Goal: Check status: Check status

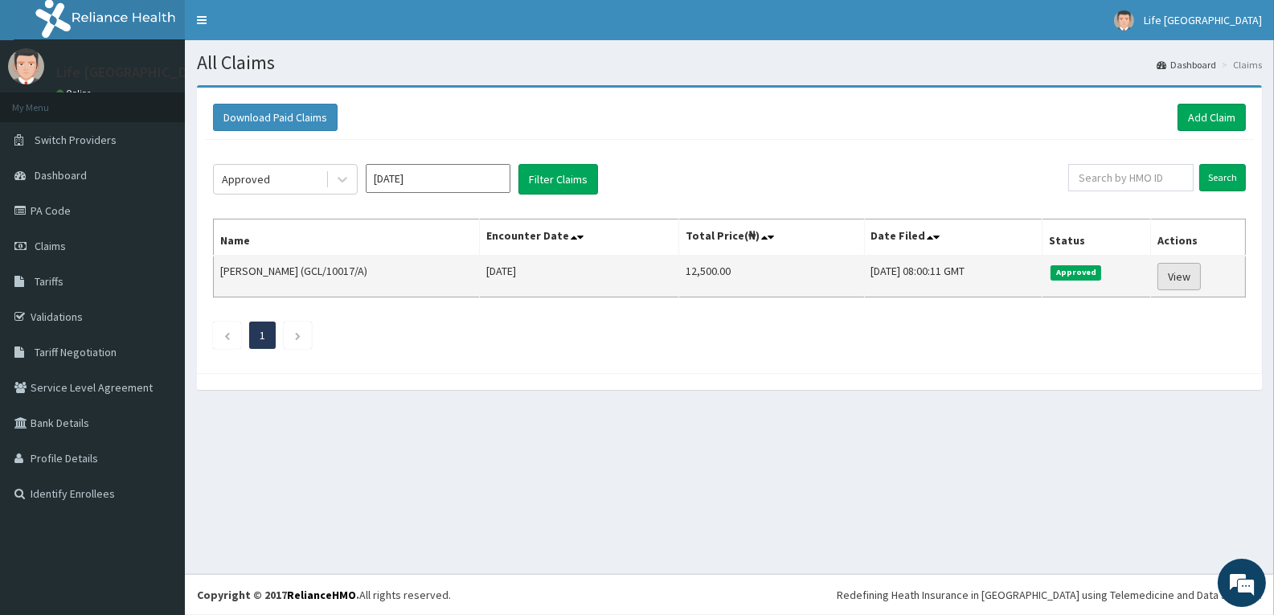
click at [1190, 265] on link "View" at bounding box center [1178, 276] width 43 height 27
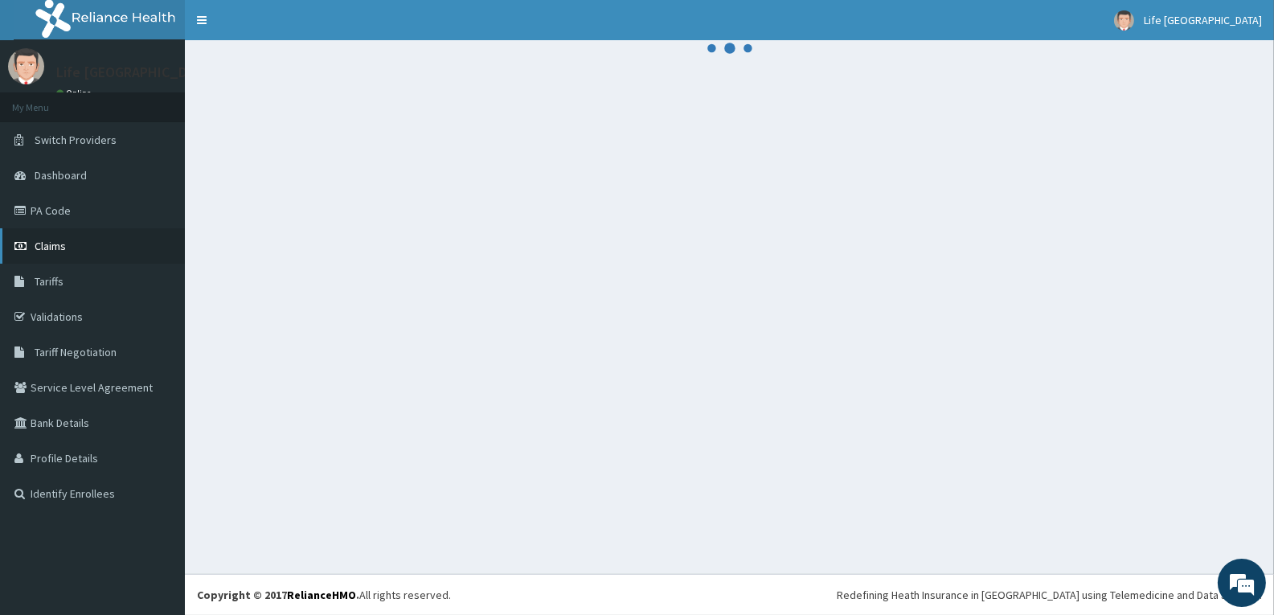
click at [101, 252] on link "Claims" at bounding box center [92, 245] width 185 height 35
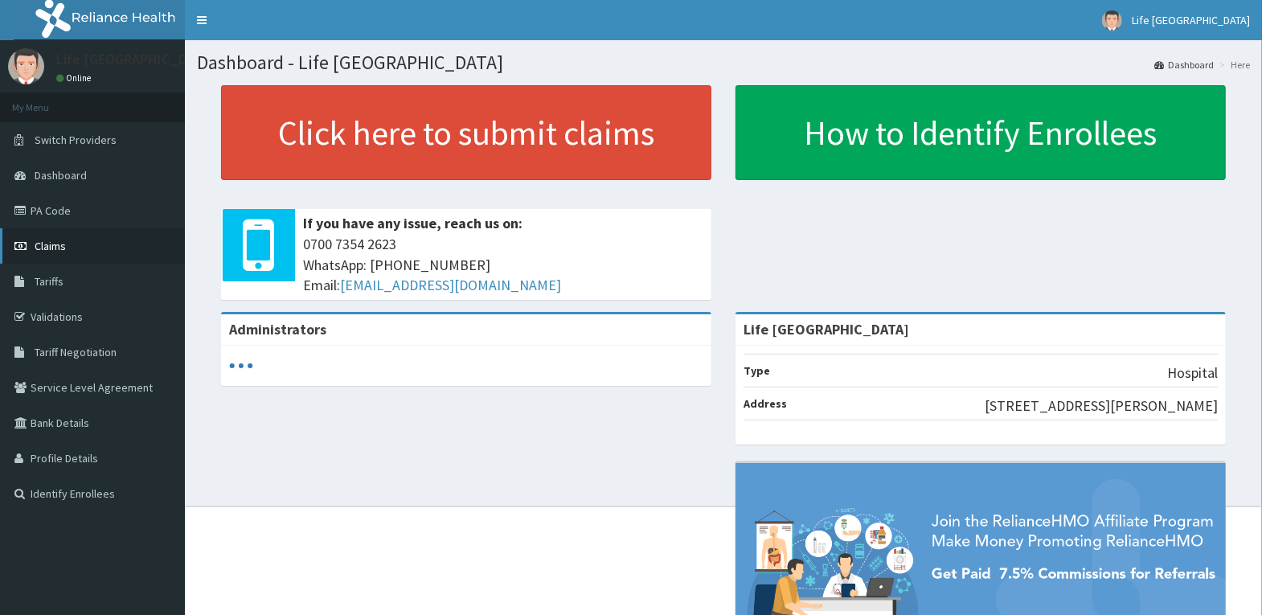
click at [35, 244] on span "Claims" at bounding box center [50, 246] width 31 height 14
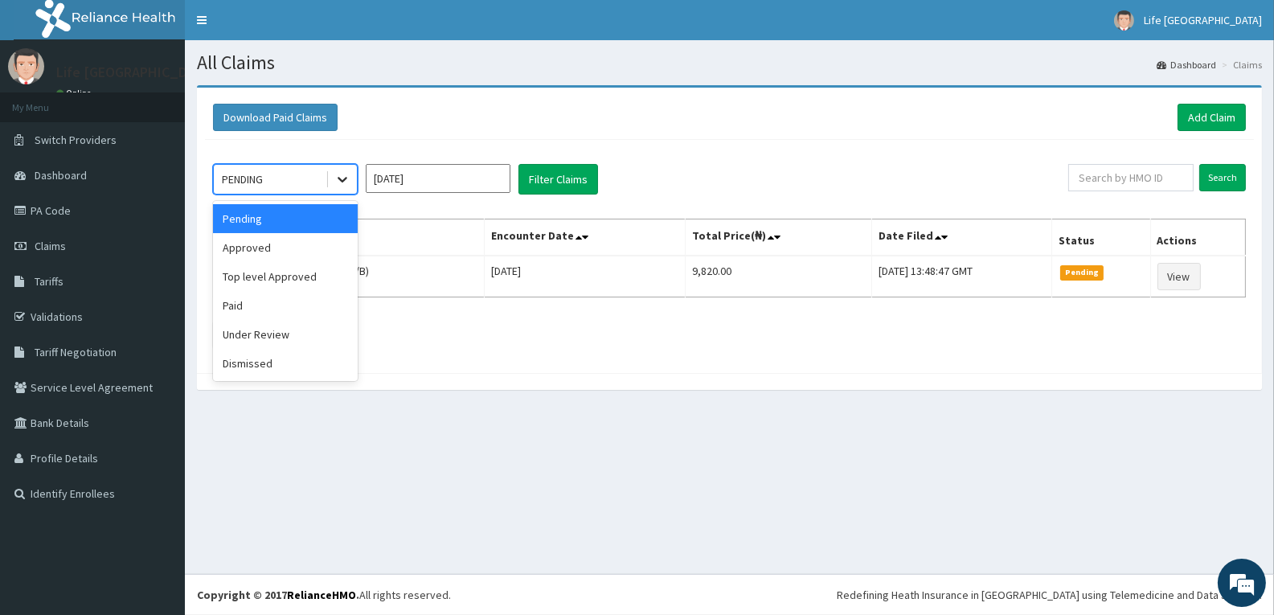
click at [335, 171] on icon at bounding box center [342, 179] width 16 height 16
click at [313, 250] on div "Approved" at bounding box center [285, 247] width 145 height 29
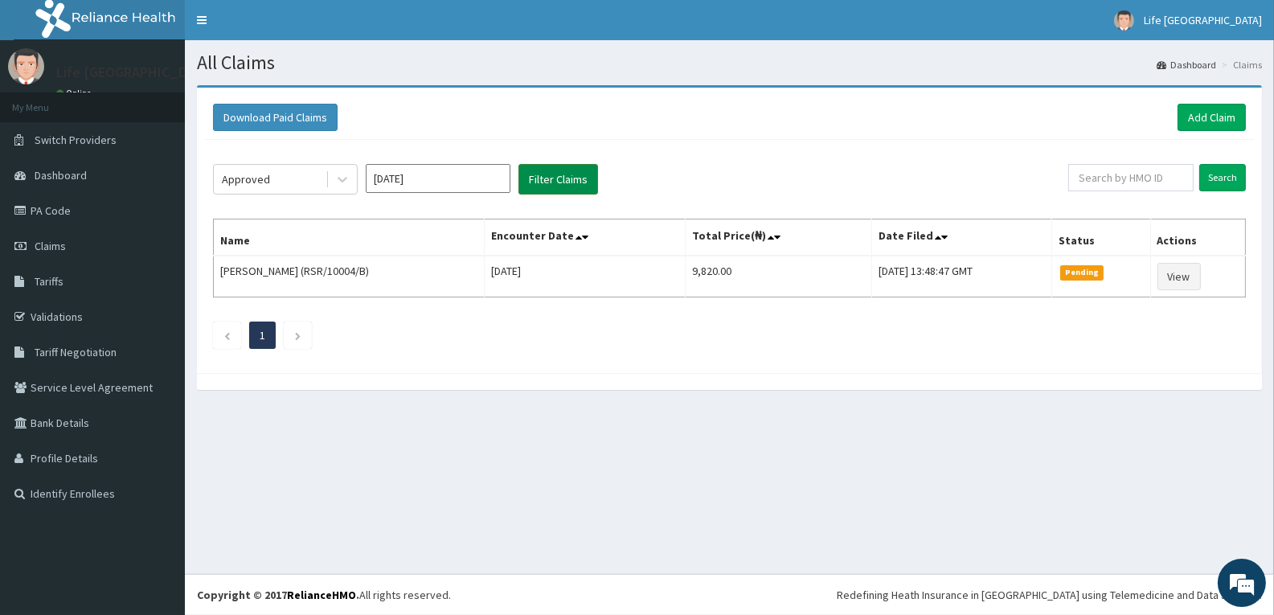
click at [554, 173] on button "Filter Claims" at bounding box center [558, 179] width 80 height 31
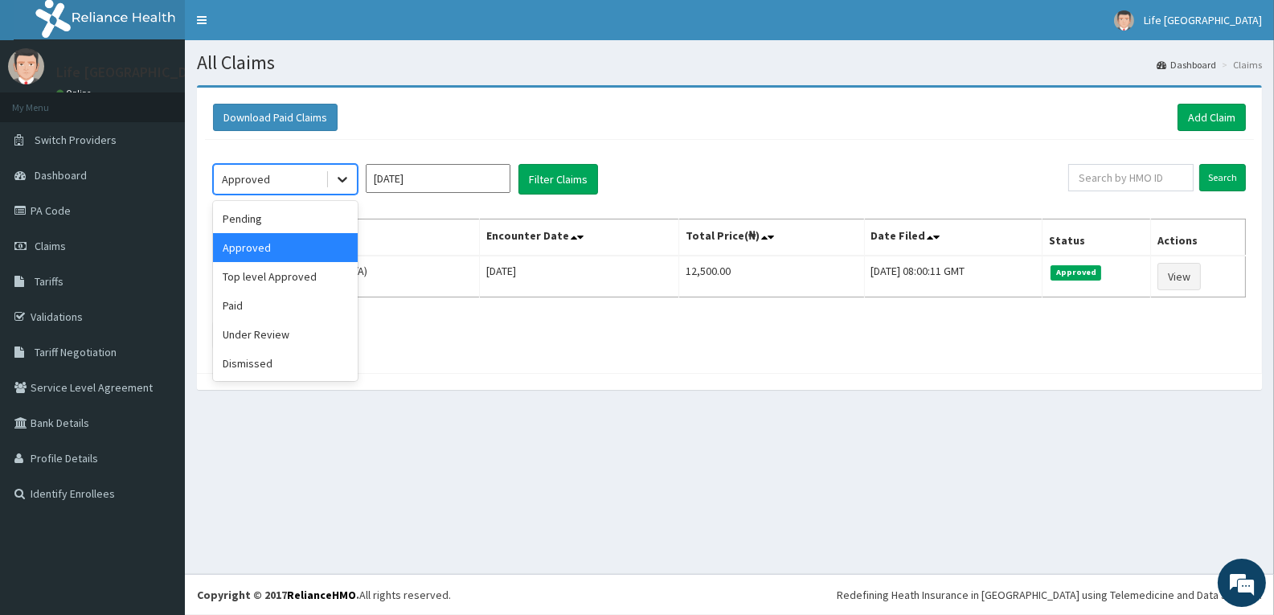
click at [340, 175] on icon at bounding box center [342, 179] width 16 height 16
click at [304, 305] on div "Paid" at bounding box center [285, 305] width 145 height 29
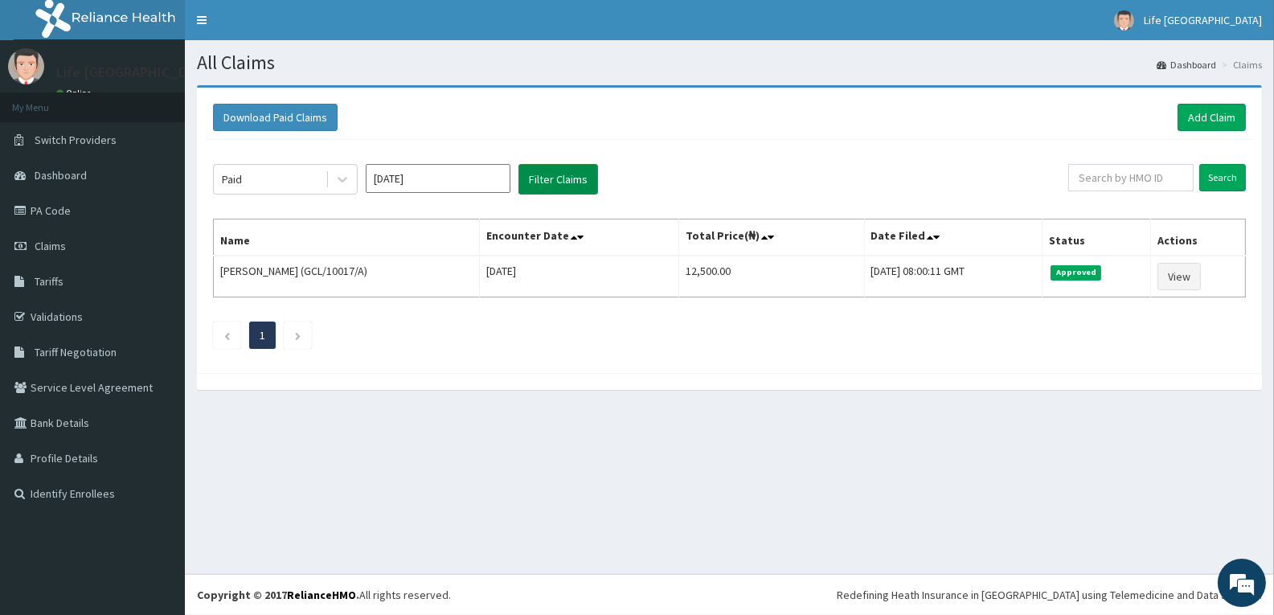
click at [538, 182] on button "Filter Claims" at bounding box center [558, 179] width 80 height 31
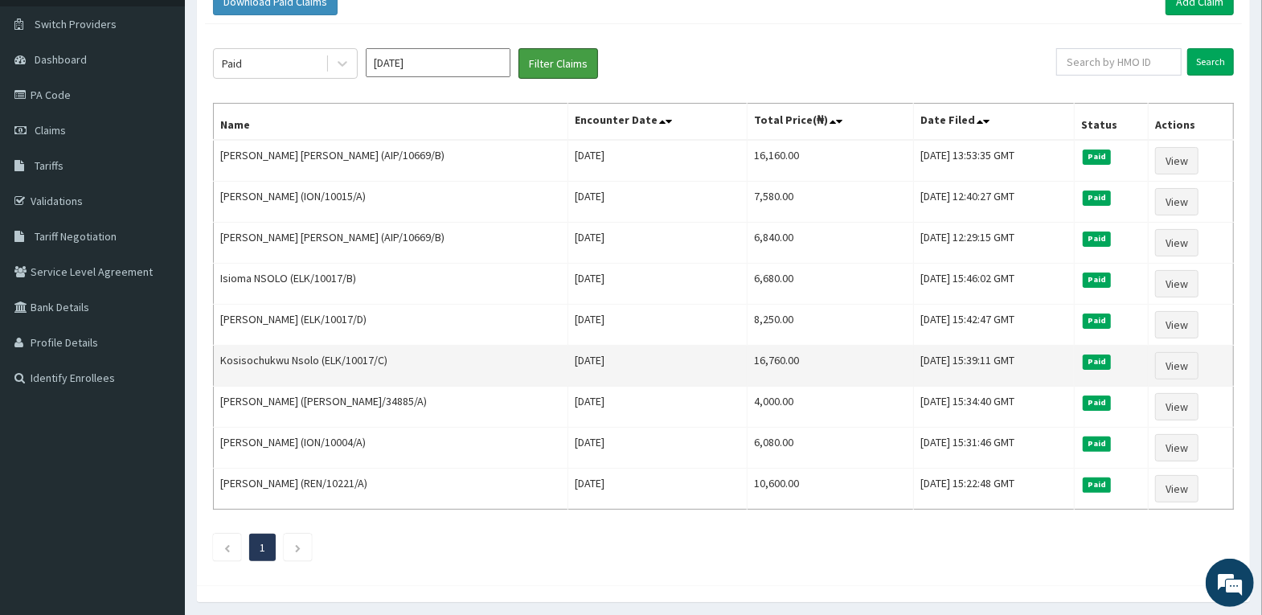
scroll to position [80, 0]
